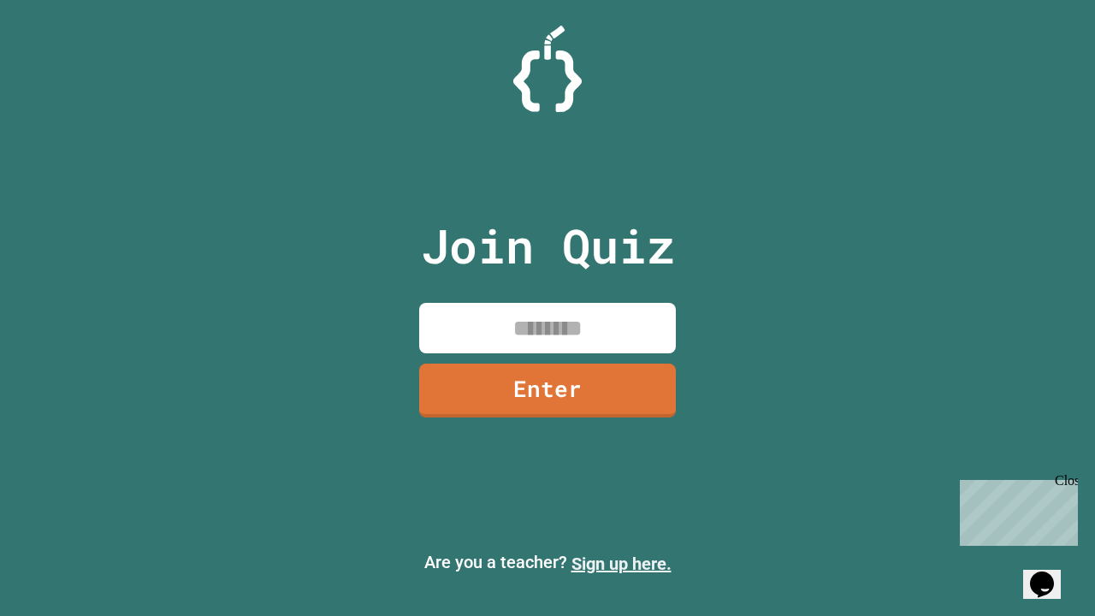
click at [621, 564] on link "Sign up here." at bounding box center [622, 564] width 100 height 21
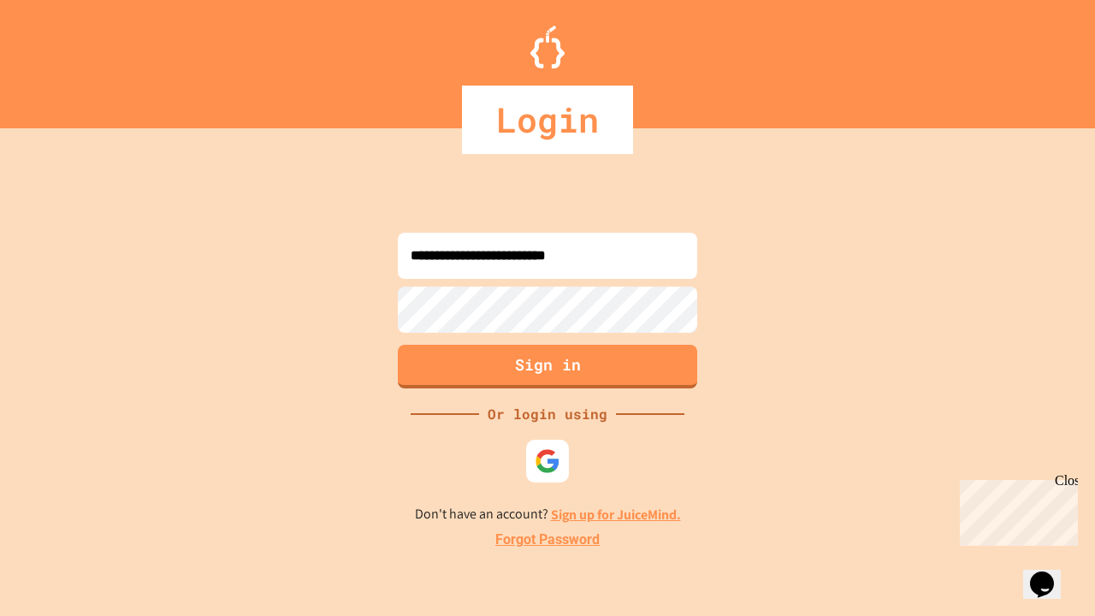
type input "**********"
